Goal: Check status: Check status

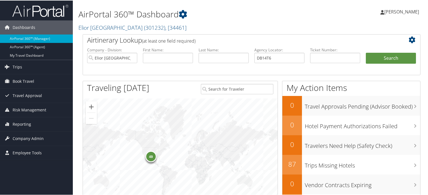
type input "DB14T6"
click at [132, 57] on input "Elior [GEOGRAPHIC_DATA]" at bounding box center [112, 57] width 50 height 10
click at [377, 55] on button "Search" at bounding box center [391, 57] width 50 height 11
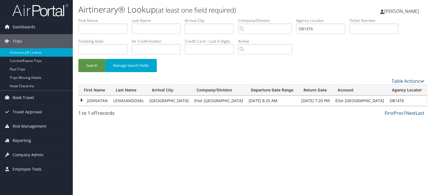
click at [82, 103] on td "JONNATAN" at bounding box center [95, 100] width 32 height 10
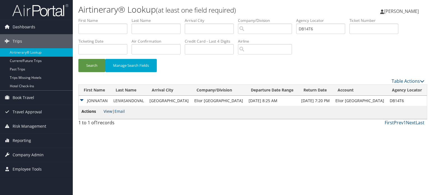
click at [108, 111] on link "View" at bounding box center [108, 110] width 9 height 5
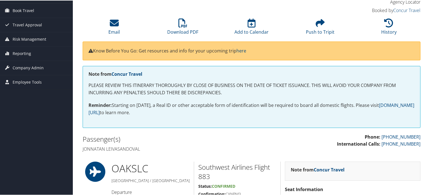
scroll to position [22, 0]
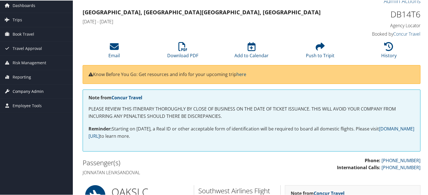
click at [25, 90] on span "Company Admin" at bounding box center [28, 91] width 31 height 14
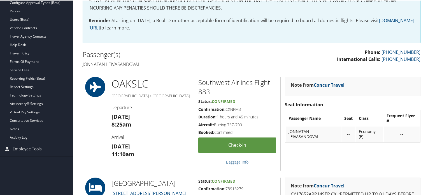
scroll to position [130, 0]
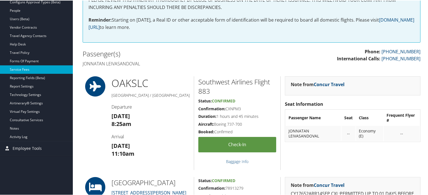
click at [28, 70] on link "Service Fees" at bounding box center [36, 69] width 73 height 8
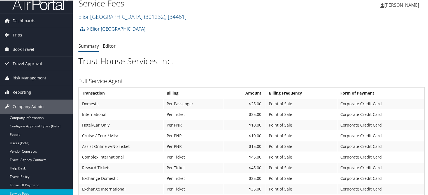
scroll to position [1, 0]
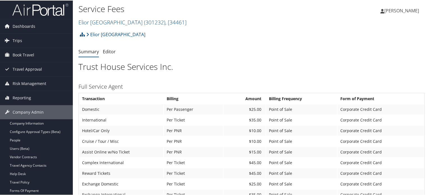
click at [32, 9] on img at bounding box center [40, 9] width 56 height 13
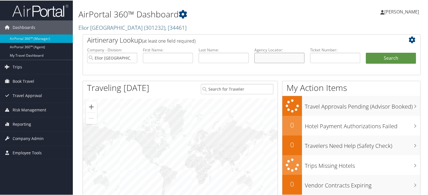
click at [265, 56] on input "text" at bounding box center [279, 57] width 50 height 10
paste input "DB14T6"
type input "DB14T6"
click at [378, 54] on button "Search" at bounding box center [391, 57] width 50 height 11
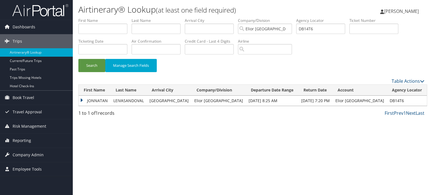
click at [96, 99] on td "JONNATAN" at bounding box center [95, 100] width 32 height 10
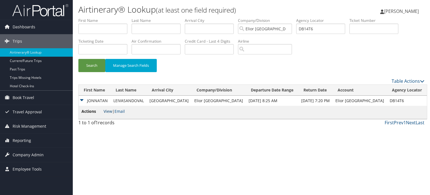
click at [108, 109] on link "View" at bounding box center [108, 110] width 9 height 5
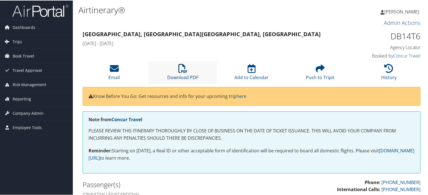
click at [186, 71] on icon at bounding box center [182, 67] width 9 height 9
